Goal: Task Accomplishment & Management: Use online tool/utility

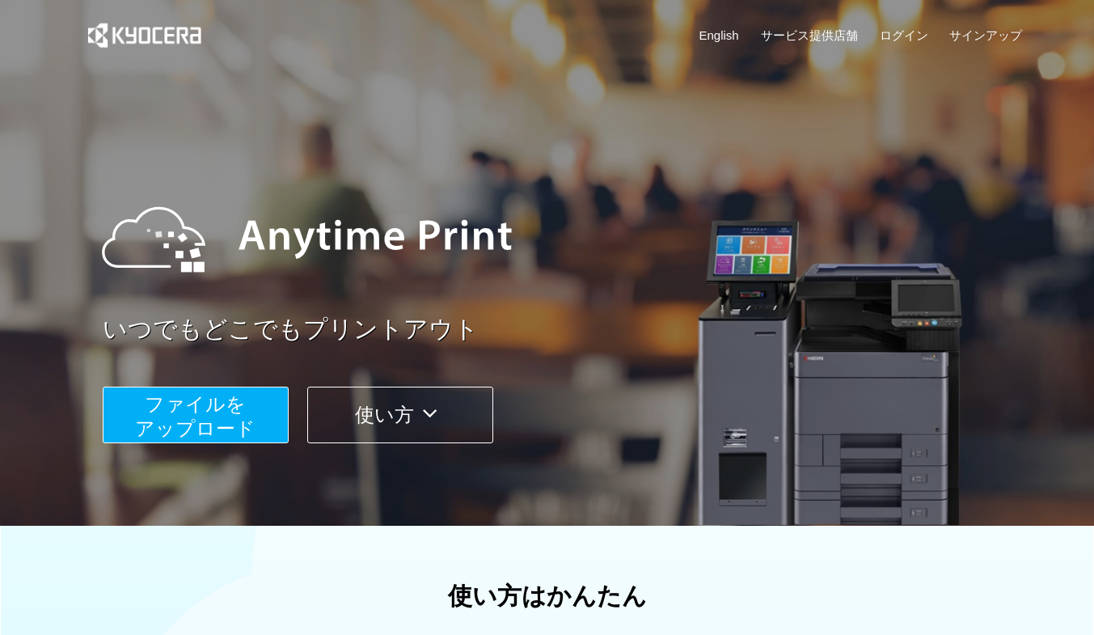
click at [204, 404] on span "ファイルを ​​アップロード" at bounding box center [195, 416] width 121 height 46
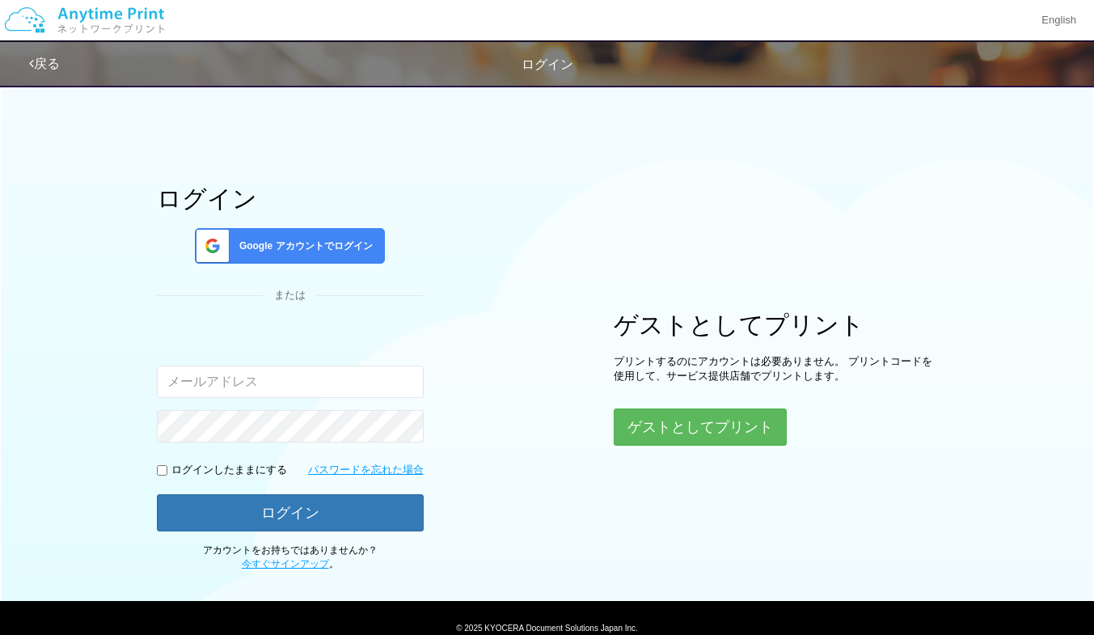
click at [312, 230] on div "Google アカウントでログイン" at bounding box center [290, 246] width 190 height 36
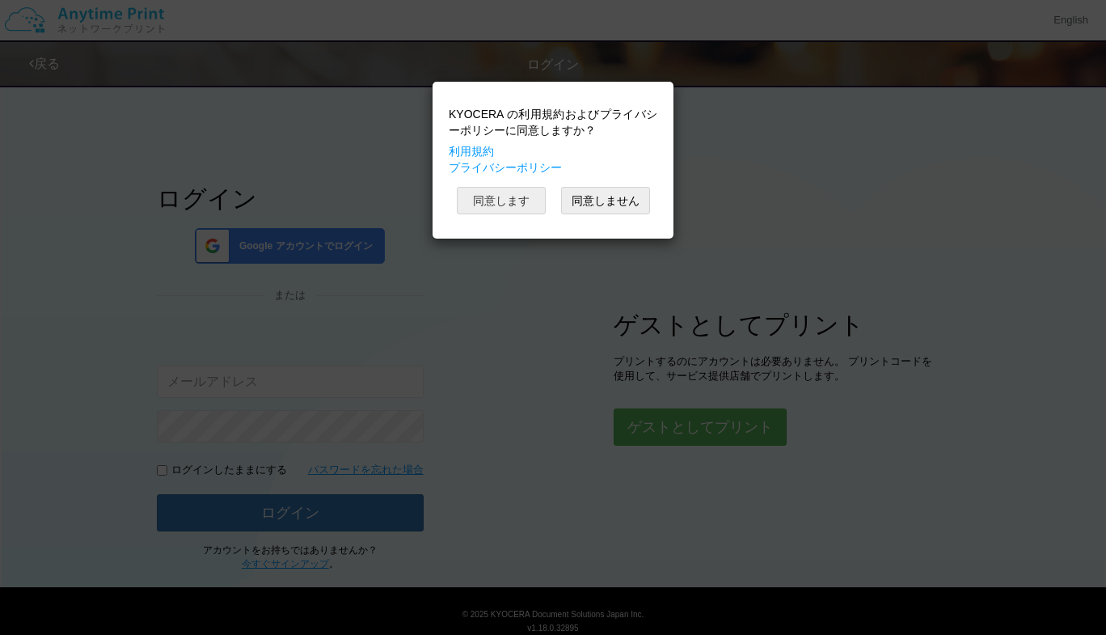
click at [476, 202] on button "同意します" at bounding box center [501, 200] width 89 height 27
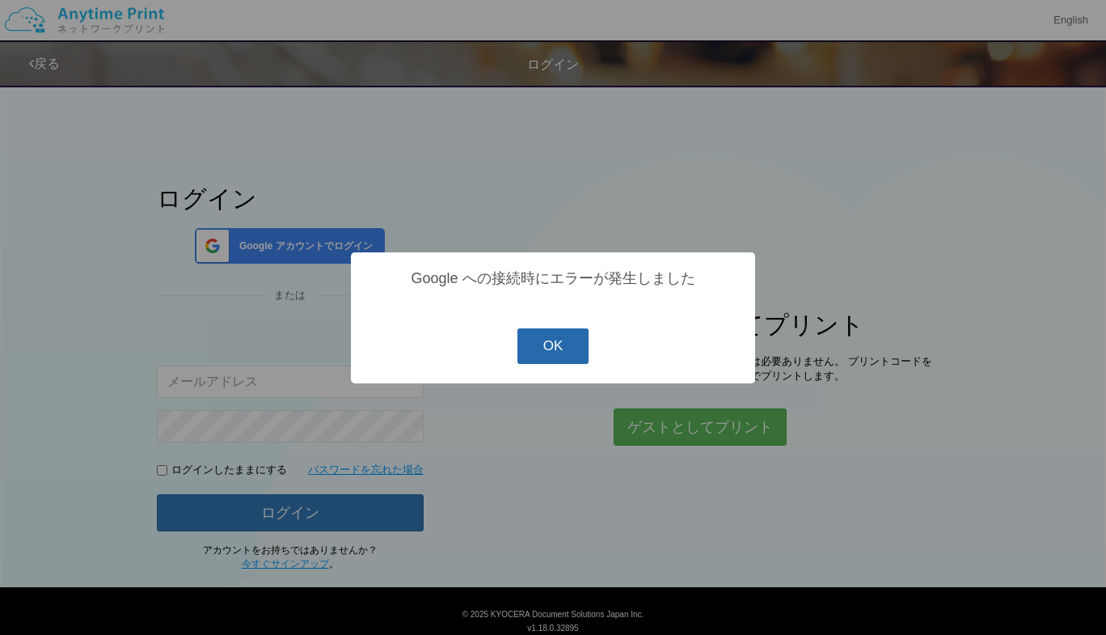
click at [573, 349] on button "OK" at bounding box center [554, 346] width 72 height 36
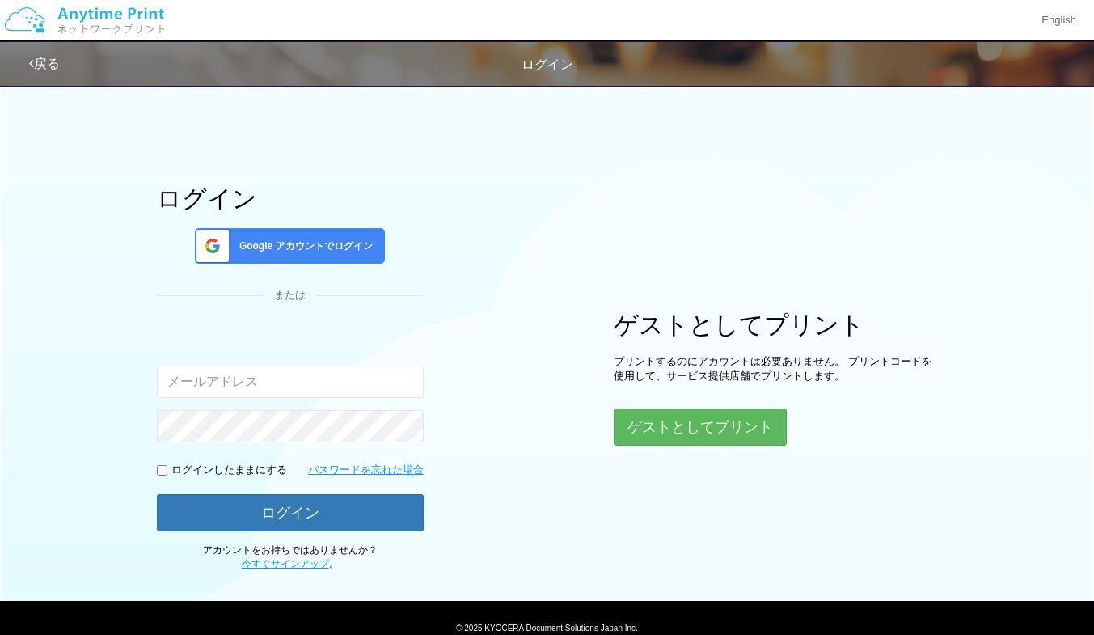
click at [649, 446] on div "ログイン Google アカウントでログイン または 入力されたメールアドレスまたはパスワードが正しくありません。 ログインしたままにする パスワードを忘れた…" at bounding box center [547, 323] width 971 height 495
click at [649, 429] on button "ゲストとしてプリント" at bounding box center [699, 427] width 171 height 36
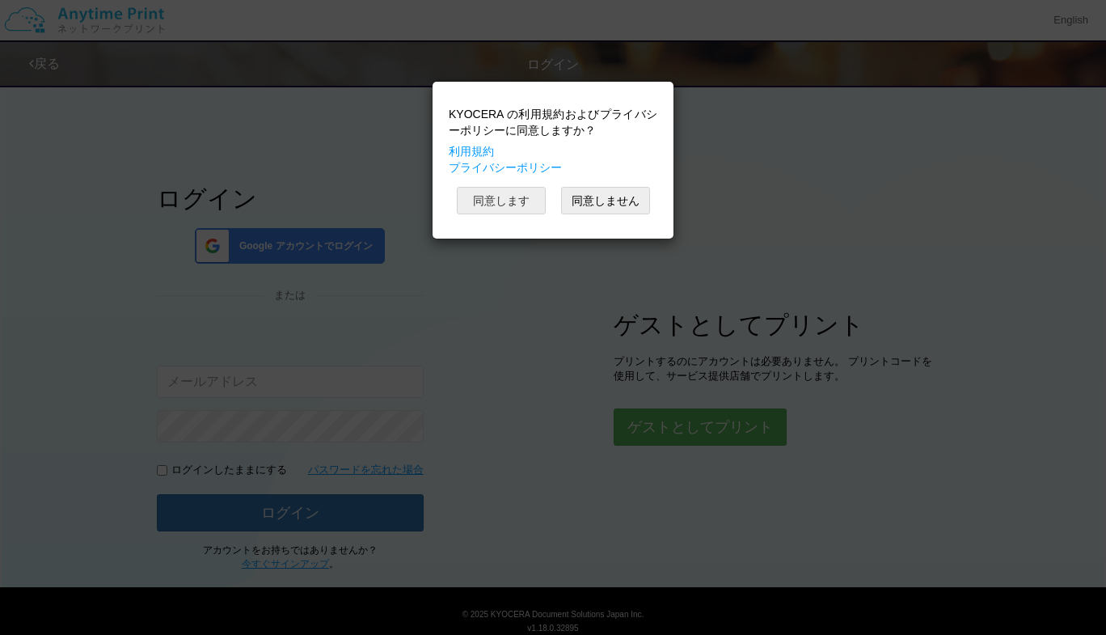
click at [488, 206] on button "同意します" at bounding box center [501, 200] width 89 height 27
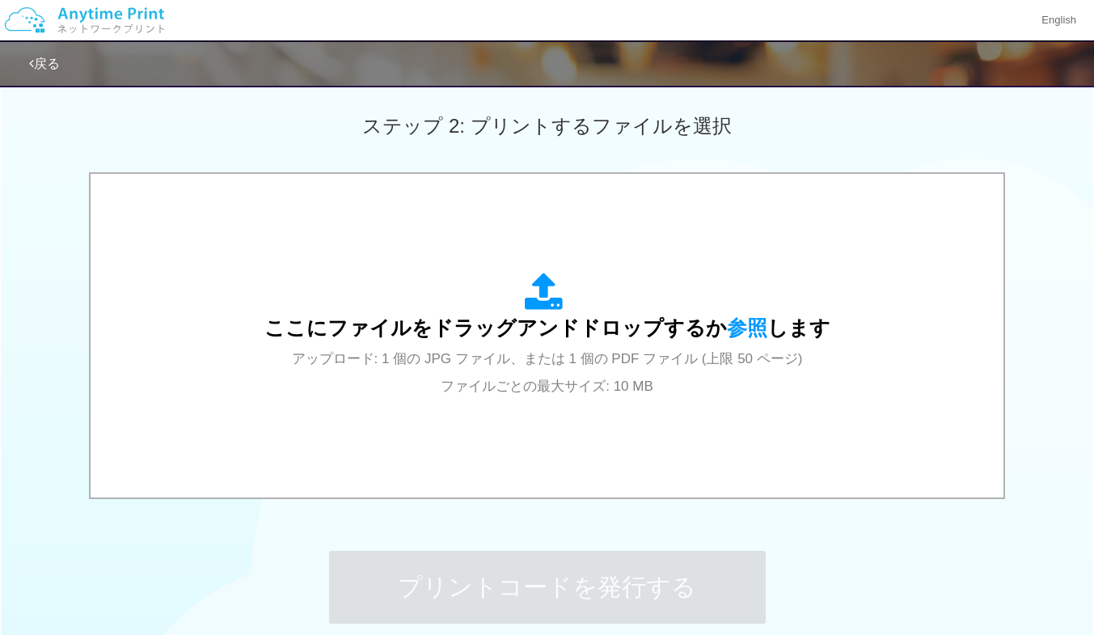
scroll to position [493, 0]
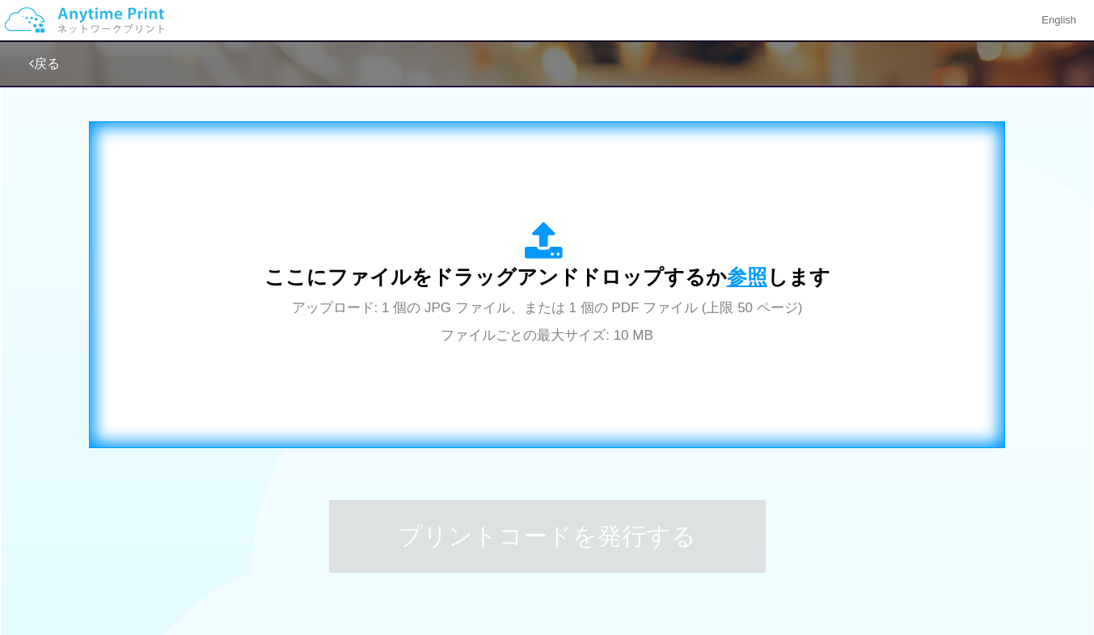
click at [742, 271] on span "参照" at bounding box center [747, 276] width 40 height 23
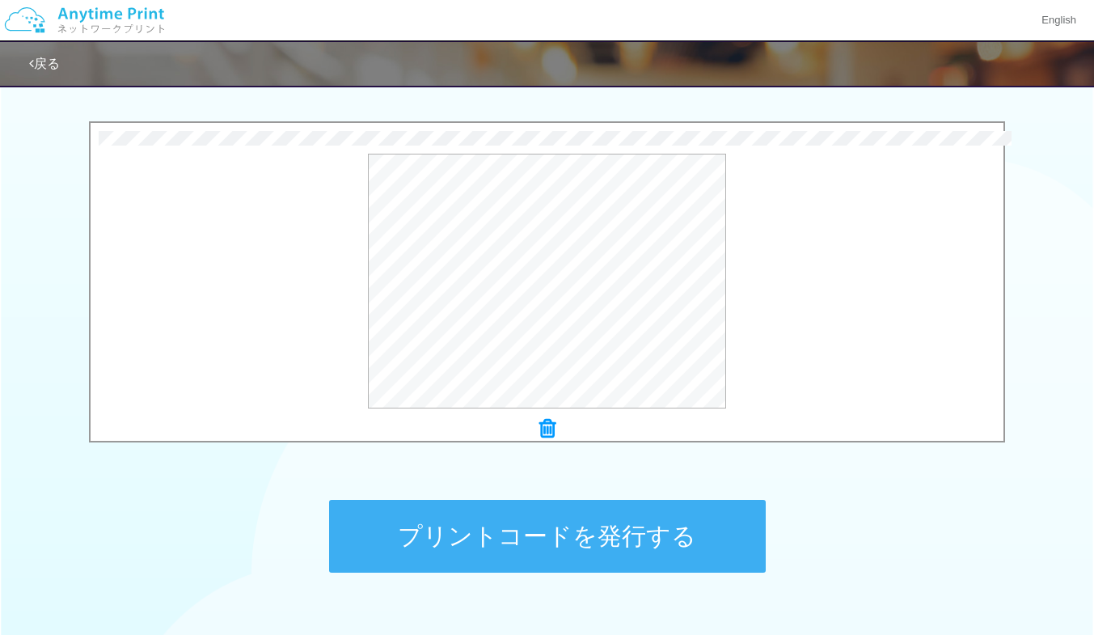
click at [593, 533] on button "プリントコードを発行する" at bounding box center [547, 536] width 437 height 73
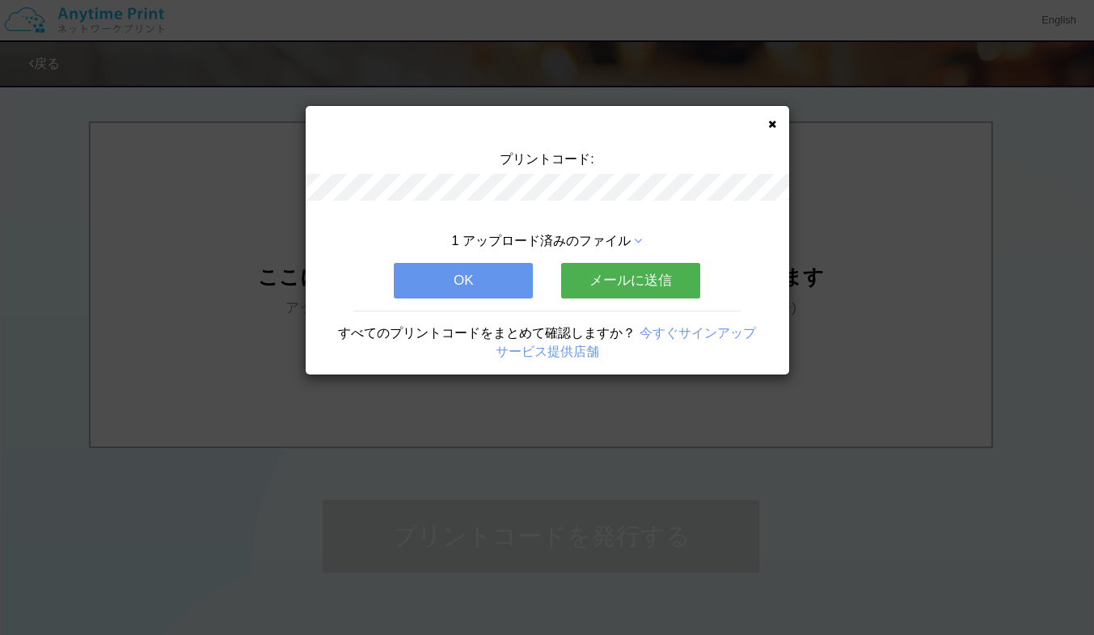
scroll to position [0, 0]
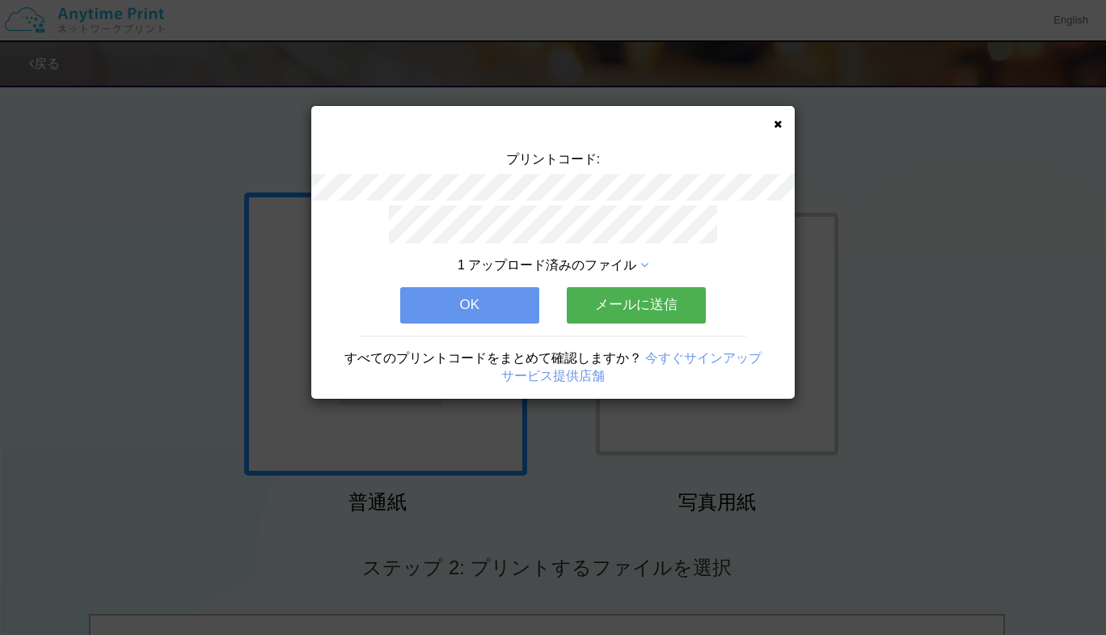
click at [638, 287] on button "メールに送信" at bounding box center [636, 305] width 139 height 36
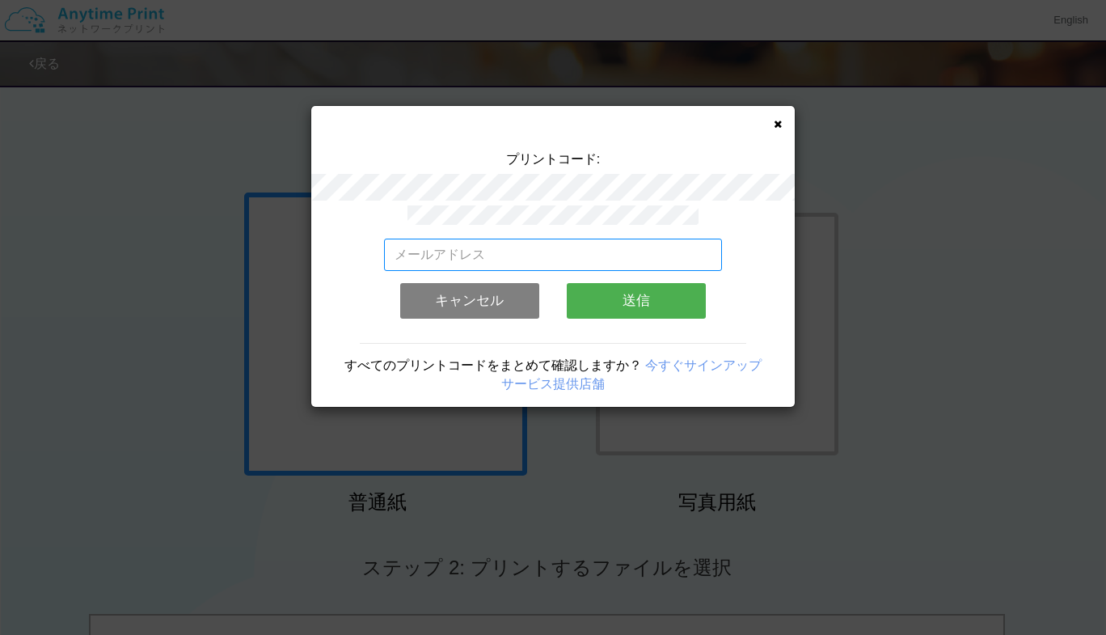
click at [578, 247] on input "email" at bounding box center [553, 255] width 339 height 32
type input "[EMAIL_ADDRESS][DOMAIN_NAME]"
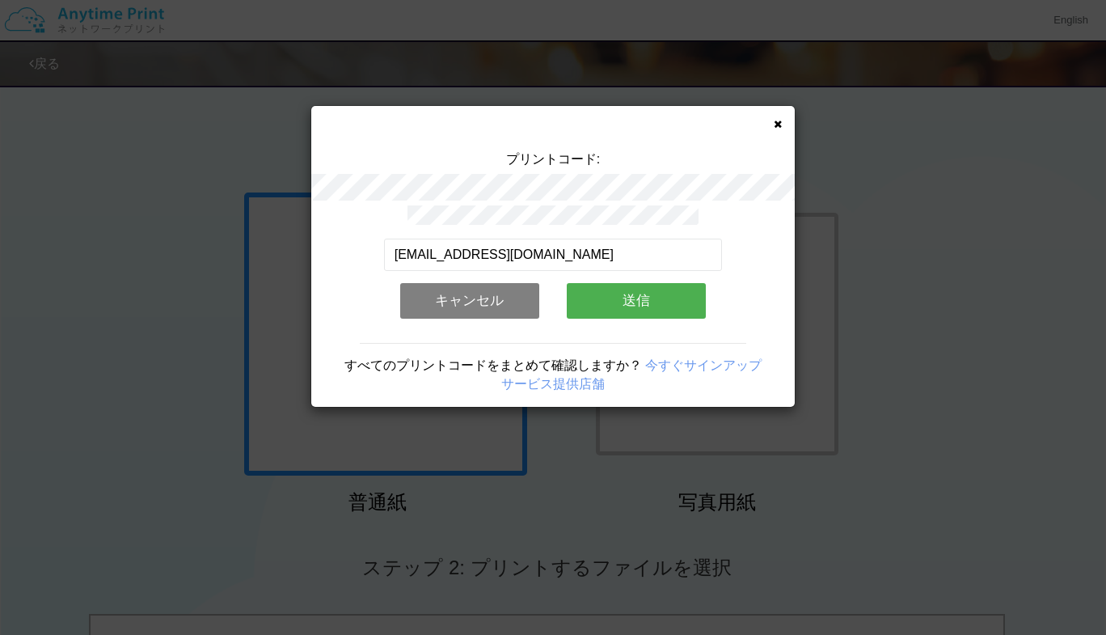
click at [605, 301] on button "送信" at bounding box center [636, 301] width 139 height 36
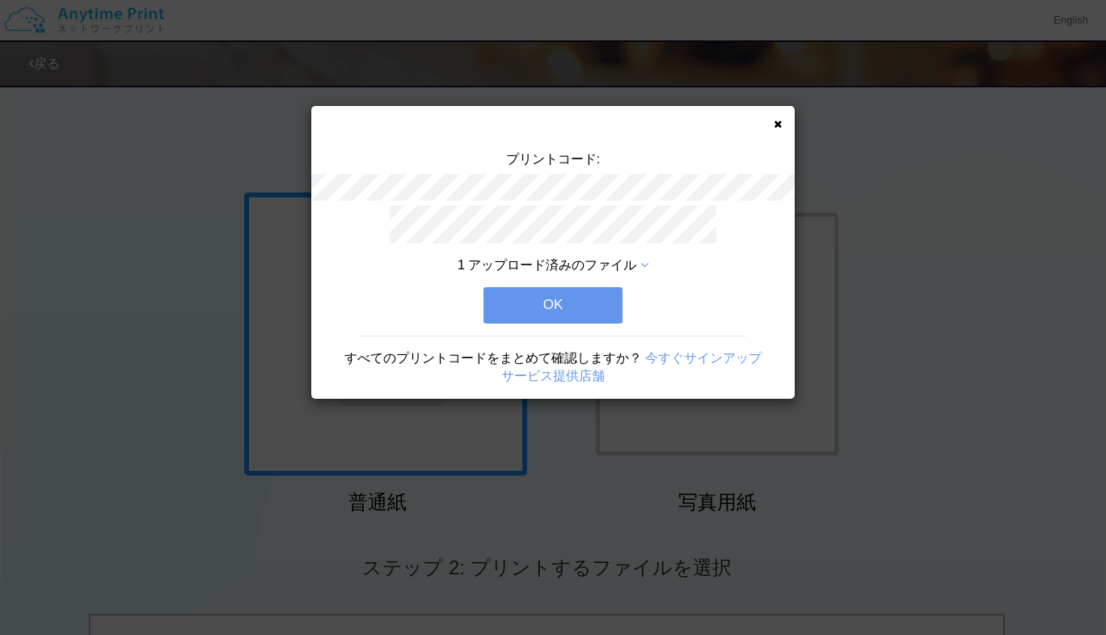
click at [605, 301] on button "OK" at bounding box center [553, 305] width 139 height 36
